Goal: Information Seeking & Learning: Stay updated

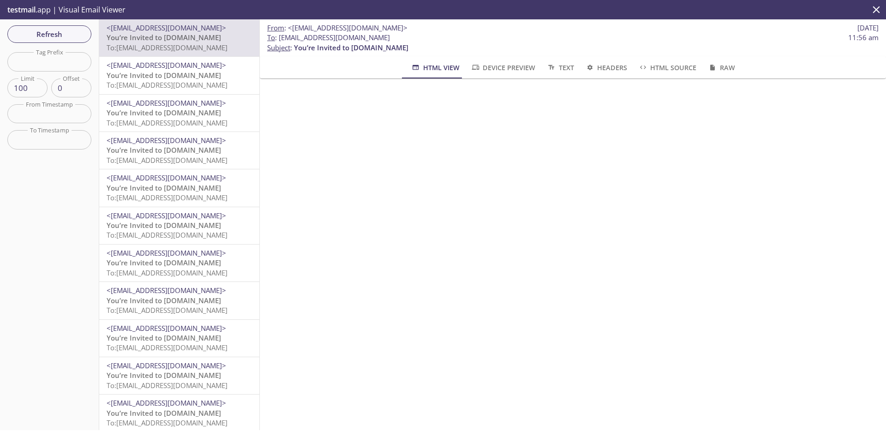
scroll to position [120, 0]
click at [67, 27] on button "Refresh" at bounding box center [49, 34] width 84 height 18
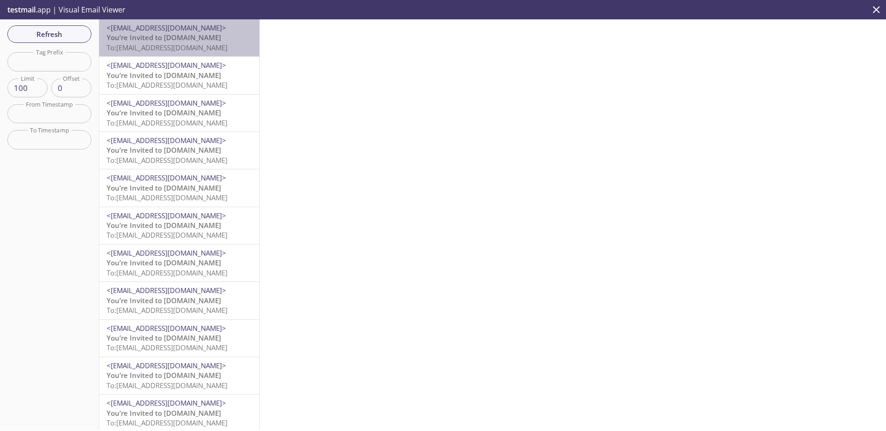
click at [216, 33] on p "You’re Invited to [DOMAIN_NAME] To: [EMAIL_ADDRESS][DOMAIN_NAME]" at bounding box center [179, 43] width 145 height 20
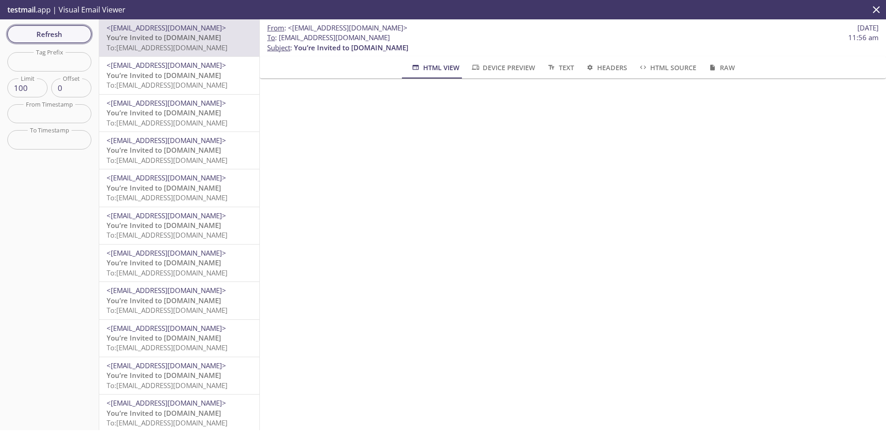
click at [30, 38] on span "Refresh" at bounding box center [49, 34] width 69 height 12
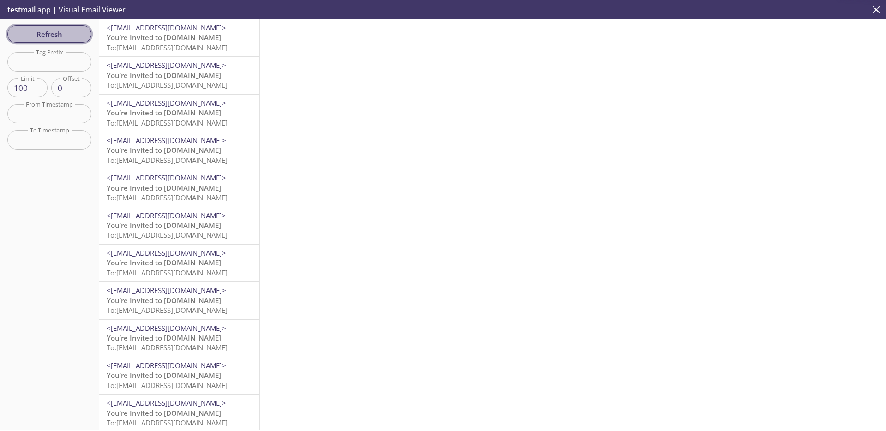
click at [30, 38] on span "Refresh" at bounding box center [49, 34] width 69 height 12
click at [75, 40] on span "Refresh" at bounding box center [49, 34] width 69 height 12
click at [192, 48] on span "To: [EMAIL_ADDRESS][DOMAIN_NAME]" at bounding box center [167, 47] width 121 height 9
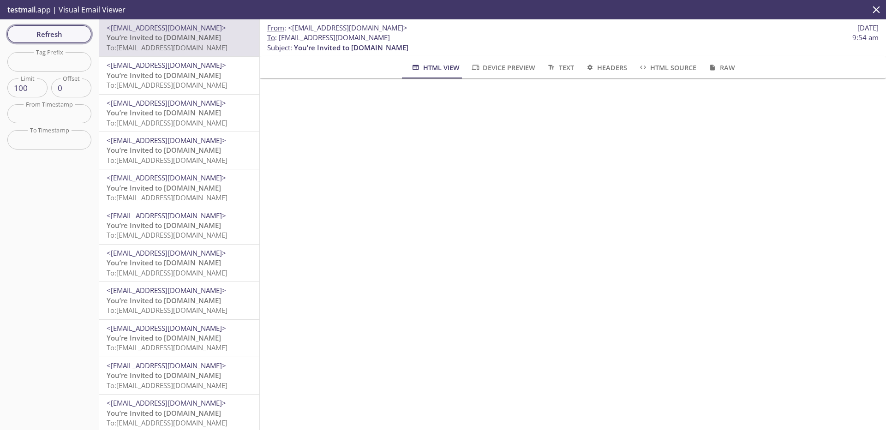
click at [56, 31] on span "Refresh" at bounding box center [49, 34] width 69 height 12
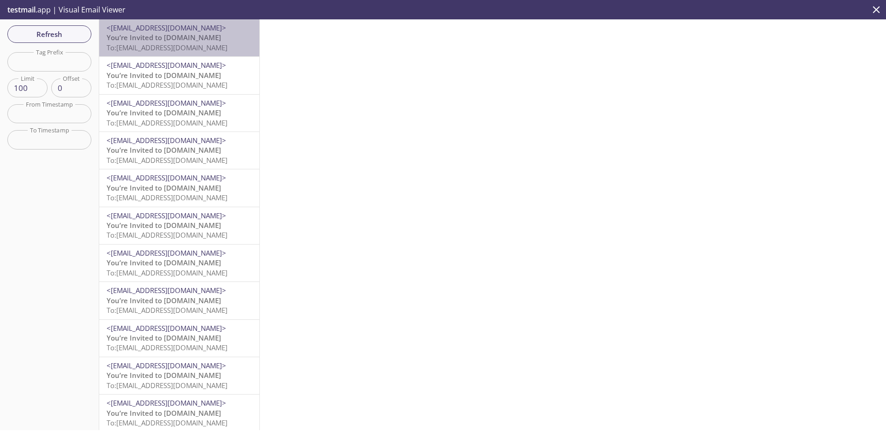
click at [187, 39] on span "You’re Invited to [DOMAIN_NAME]" at bounding box center [164, 37] width 114 height 9
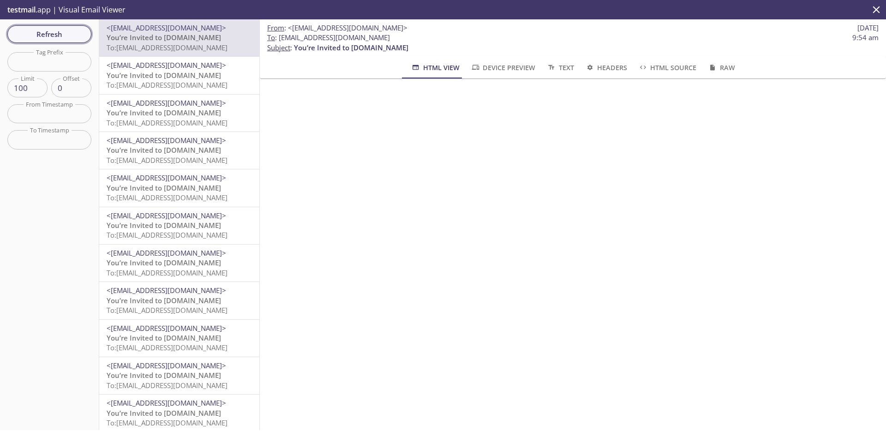
click at [52, 30] on span "Refresh" at bounding box center [49, 34] width 69 height 12
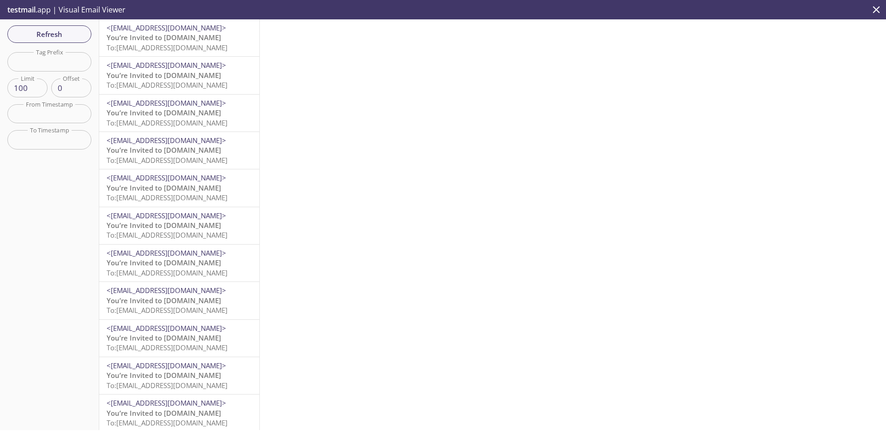
click at [180, 33] on span "You’re Invited to [DOMAIN_NAME]" at bounding box center [164, 37] width 114 height 9
